Goal: Task Accomplishment & Management: Manage account settings

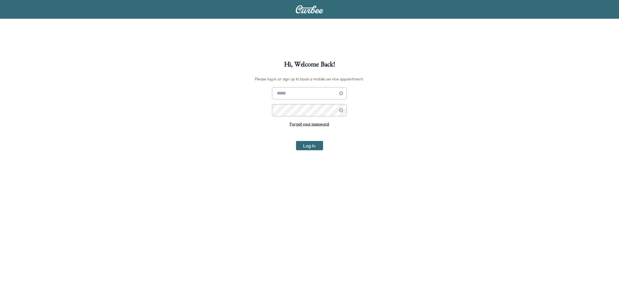
type input "**********"
click at [307, 147] on button "Log In" at bounding box center [309, 145] width 27 height 9
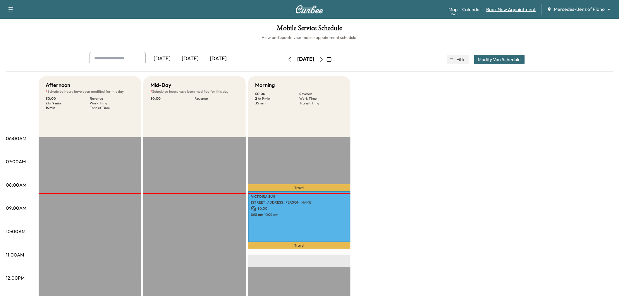
click at [503, 8] on link "Book New Appointment" at bounding box center [510, 9] width 49 height 7
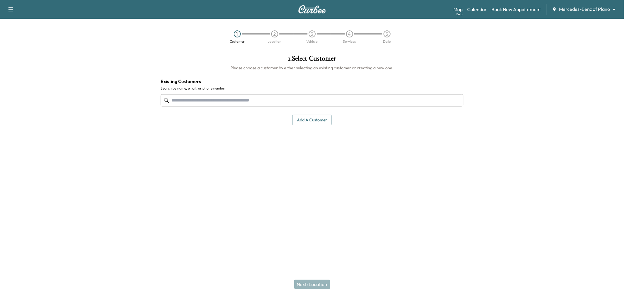
click at [208, 96] on input "text" at bounding box center [312, 100] width 303 height 12
click at [178, 97] on input "text" at bounding box center [312, 100] width 303 height 12
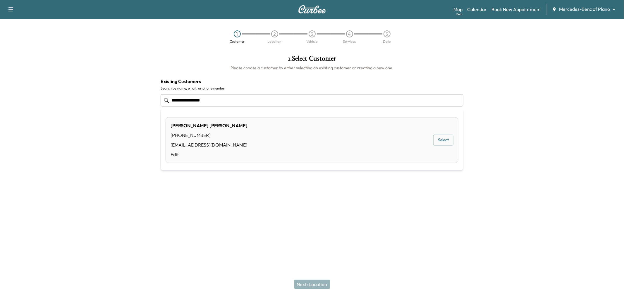
click at [433, 144] on div "Rodney Schwegmann (214) 673-7436 rodps1230@gmail.com Edit Select" at bounding box center [312, 140] width 293 height 46
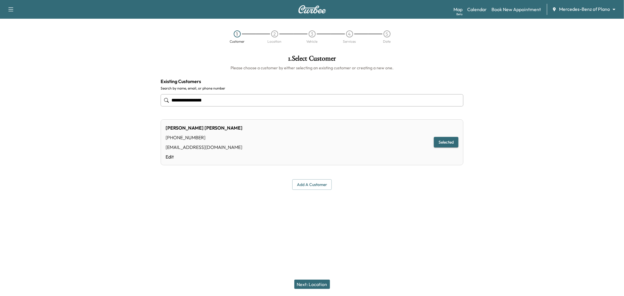
type input "**********"
click at [440, 144] on button "Selected" at bounding box center [446, 142] width 25 height 11
click at [309, 287] on button "Next: Location" at bounding box center [312, 284] width 36 height 9
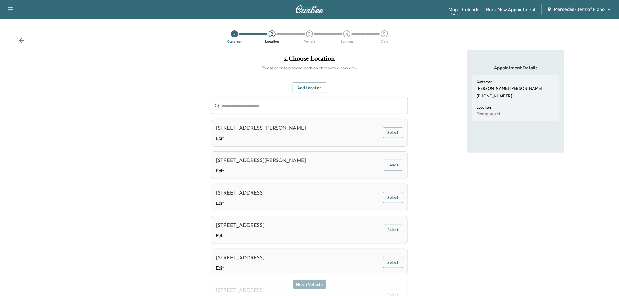
click at [306, 88] on button "Add Location" at bounding box center [309, 87] width 34 height 11
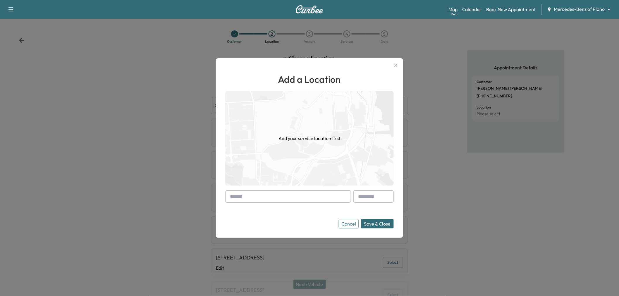
click at [262, 193] on input "text" at bounding box center [288, 196] width 126 height 12
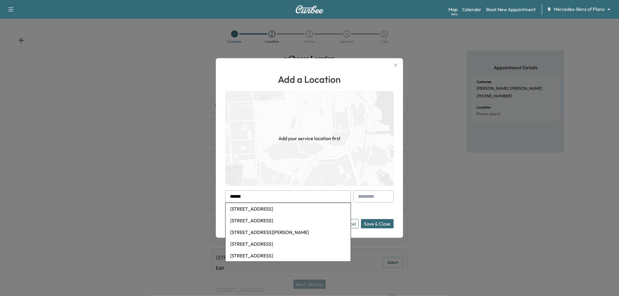
click at [264, 218] on li "405 Remington Rd, Celina, TX, USA" at bounding box center [287, 221] width 125 height 12
type input "**********"
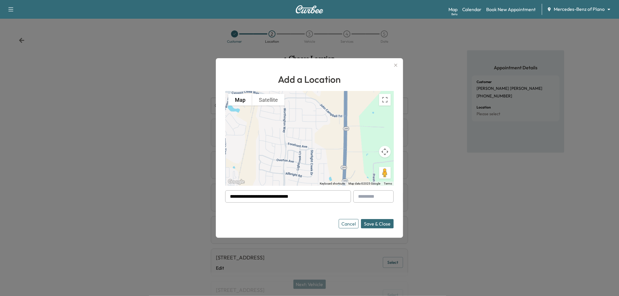
click at [380, 223] on button "Save & Close" at bounding box center [377, 223] width 33 height 9
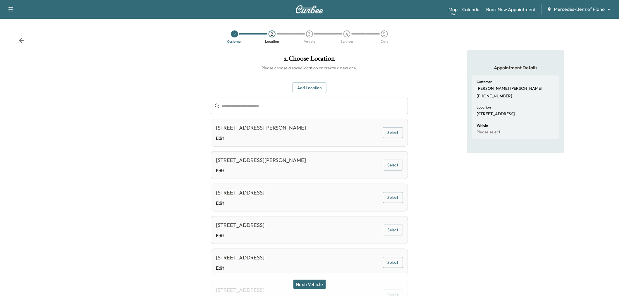
click at [324, 286] on button "Next: Vehicle" at bounding box center [309, 284] width 32 height 9
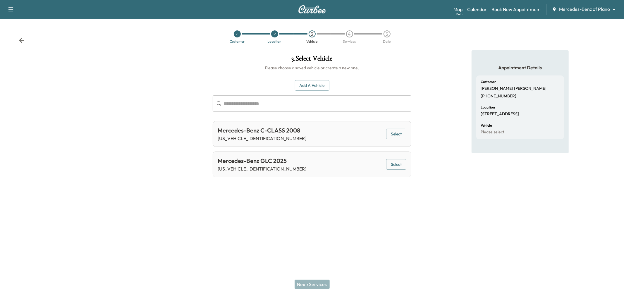
click at [392, 162] on button "Select" at bounding box center [396, 164] width 20 height 11
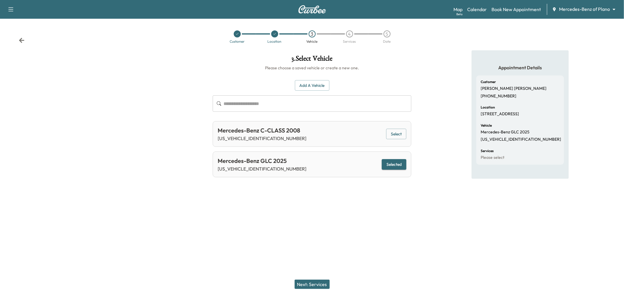
click at [323, 282] on button "Next: Services" at bounding box center [311, 284] width 35 height 9
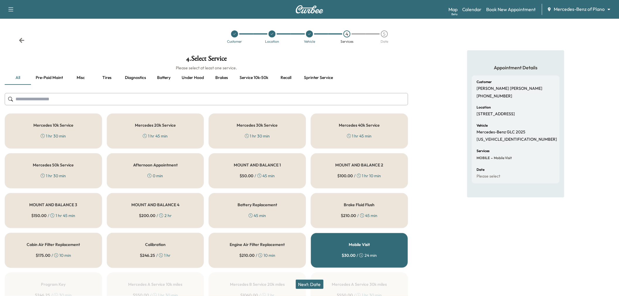
click at [318, 287] on button "Next: Date" at bounding box center [310, 284] width 28 height 9
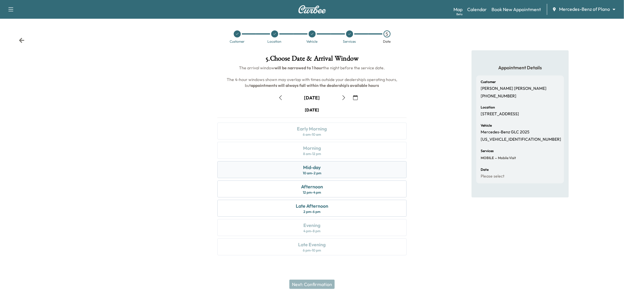
click at [330, 170] on div "Mid-day 10 am - 2 pm" at bounding box center [311, 169] width 189 height 17
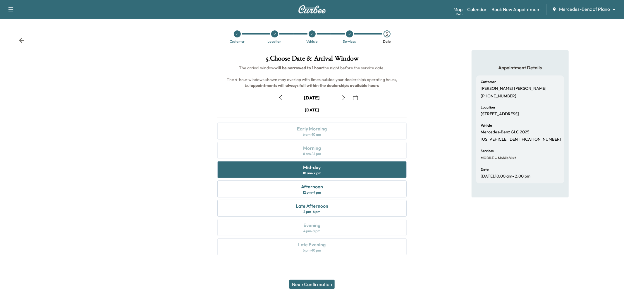
click at [321, 285] on button "Next: Confirmation" at bounding box center [311, 284] width 45 height 9
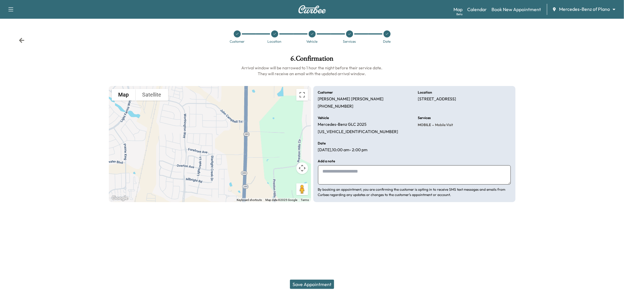
click at [322, 282] on button "Save Appointment" at bounding box center [312, 284] width 44 height 9
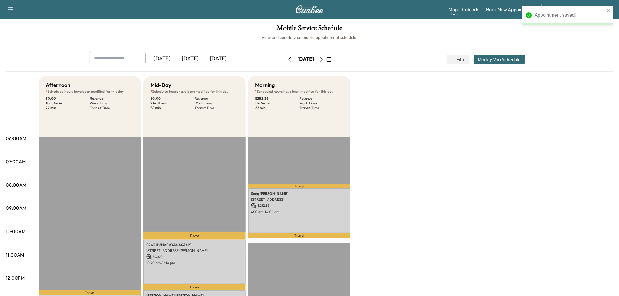
scroll to position [65, 0]
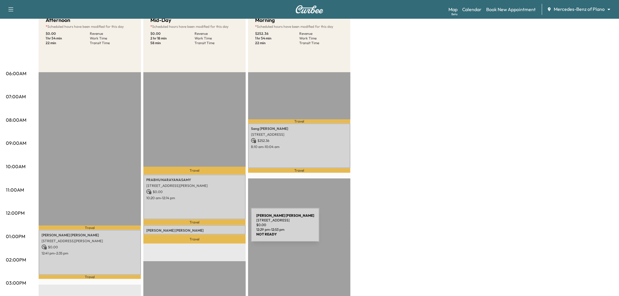
click at [207, 228] on p "Rodney Schwegmann" at bounding box center [194, 230] width 96 height 5
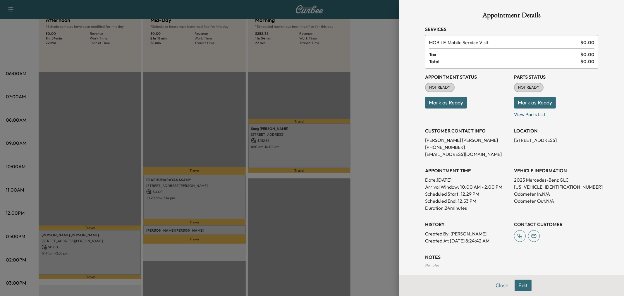
click at [361, 212] on div at bounding box center [312, 148] width 624 height 296
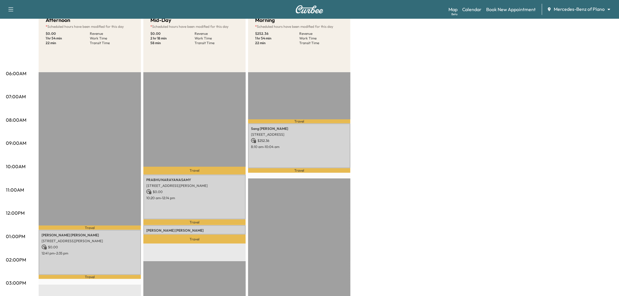
scroll to position [0, 0]
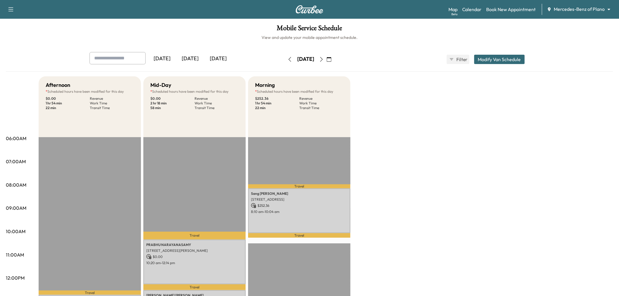
click at [192, 59] on div "[DATE]" at bounding box center [190, 58] width 28 height 13
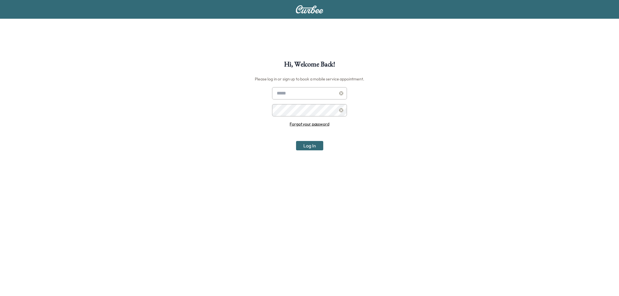
scroll to position [61, 0]
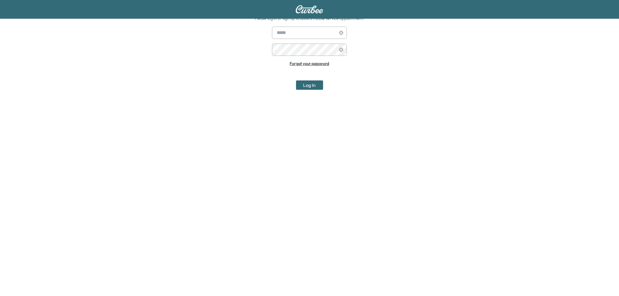
type input "**********"
click at [307, 79] on div "**********" at bounding box center [309, 58] width 75 height 63
click at [306, 84] on button "Log In" at bounding box center [309, 84] width 27 height 9
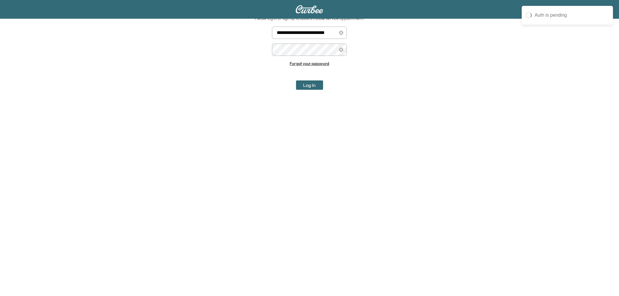
scroll to position [0, 0]
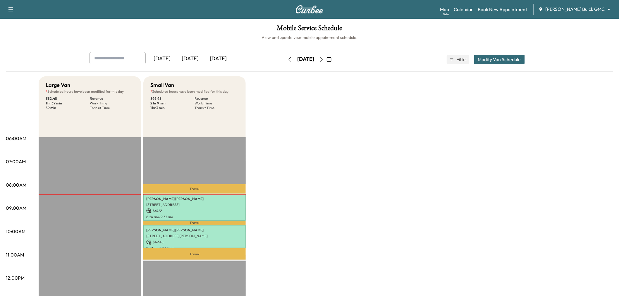
click at [225, 61] on div "[DATE]" at bounding box center [218, 58] width 28 height 13
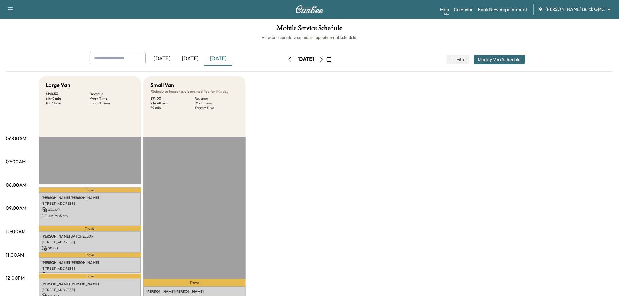
click at [501, 61] on button "Modify Van Schedule" at bounding box center [499, 59] width 51 height 9
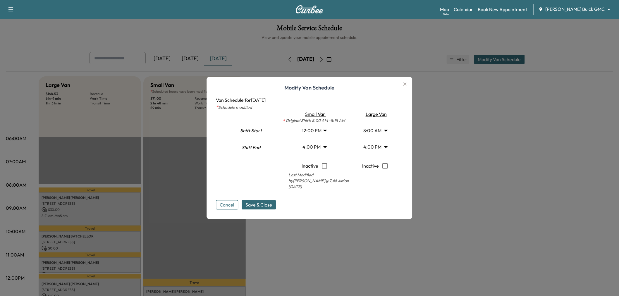
click at [320, 133] on body "Support Log Out Map Beta Calendar Book New Appointment [PERSON_NAME] Buick GMC …" at bounding box center [309, 148] width 619 height 296
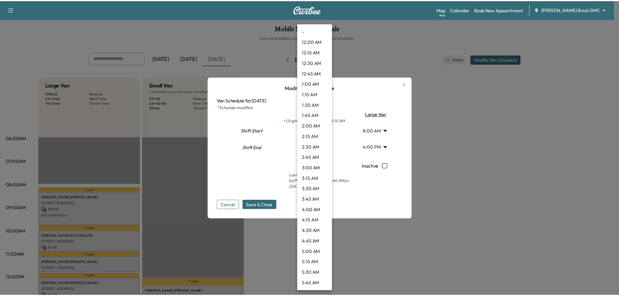
scroll to position [389, 0]
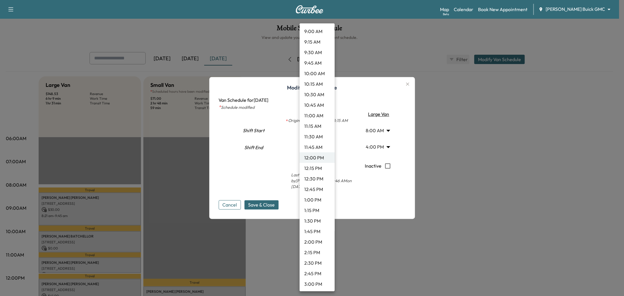
click at [316, 51] on li "9:30 AM" at bounding box center [316, 52] width 35 height 11
type input "***"
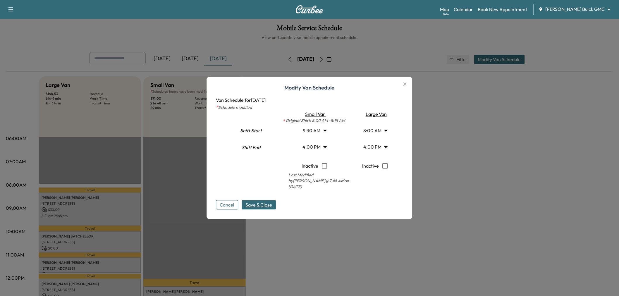
click at [272, 201] on span "Save & Close" at bounding box center [259, 204] width 27 height 7
click at [346, 242] on div at bounding box center [309, 148] width 619 height 296
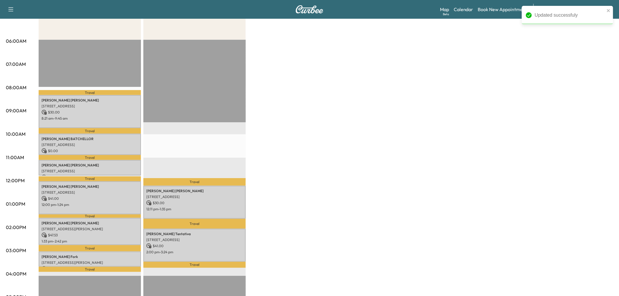
scroll to position [0, 0]
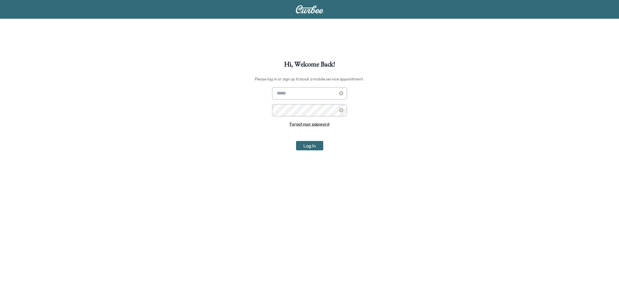
scroll to position [32, 0]
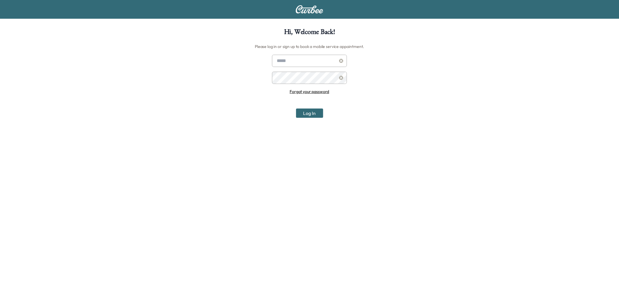
type input "**********"
click at [312, 118] on div "**********" at bounding box center [309, 176] width 619 height 296
click at [312, 116] on button "Log In" at bounding box center [309, 112] width 27 height 9
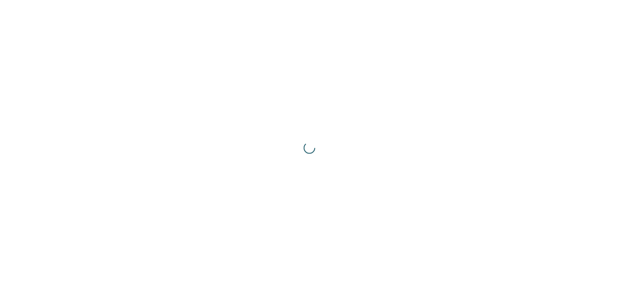
scroll to position [0, 0]
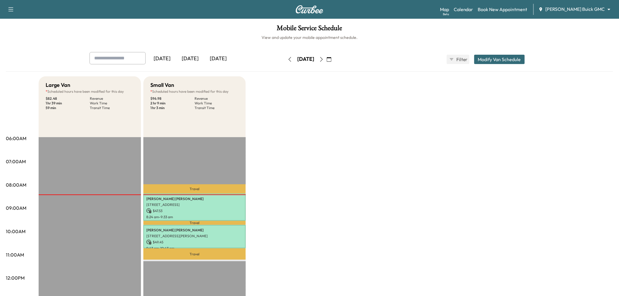
scroll to position [32, 0]
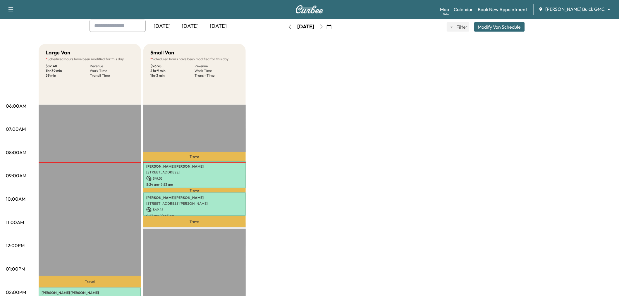
click at [194, 27] on div "[DATE]" at bounding box center [190, 26] width 28 height 13
click at [230, 26] on div "[DATE]" at bounding box center [218, 26] width 28 height 13
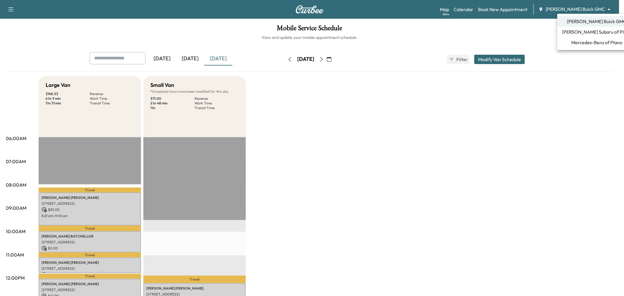
click at [584, 11] on body "Support Log Out Map Beta Calendar Book New Appointment [PERSON_NAME] Buick GMC …" at bounding box center [312, 148] width 624 height 296
click at [593, 32] on span "[PERSON_NAME] Subaru of Plano" at bounding box center [597, 31] width 70 height 7
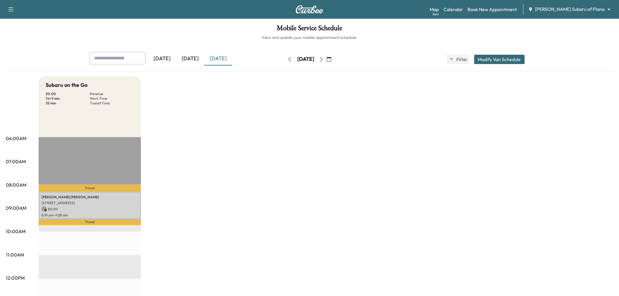
click at [490, 61] on button "Modify Van Schedule" at bounding box center [499, 59] width 51 height 9
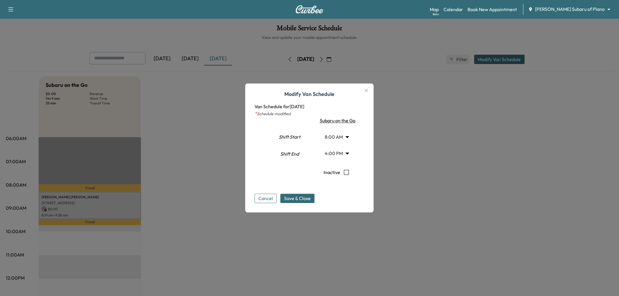
click at [343, 155] on body "Support Log Out Map Beta Calendar Book New Appointment [PERSON_NAME] Subaru of …" at bounding box center [309, 148] width 619 height 296
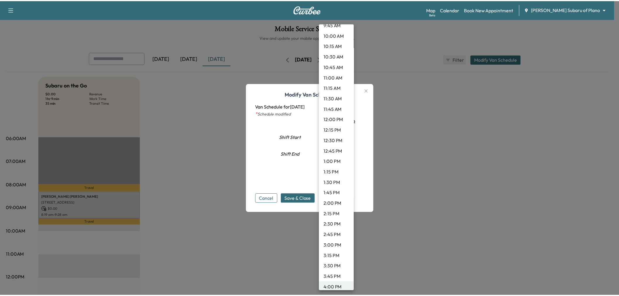
scroll to position [395, 0]
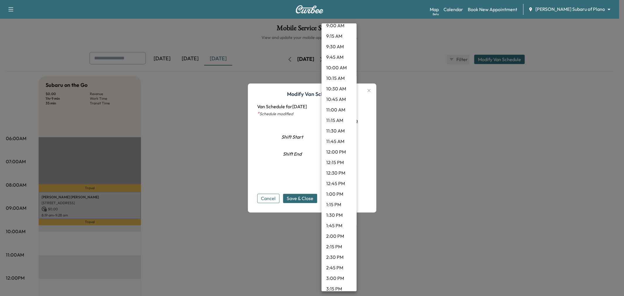
click at [335, 67] on li "10:00 AM" at bounding box center [338, 67] width 35 height 11
type input "**"
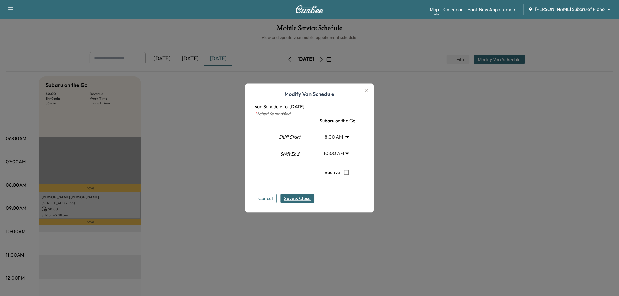
click at [306, 197] on span "Save & Close" at bounding box center [297, 198] width 27 height 7
click at [441, 179] on div at bounding box center [309, 148] width 619 height 296
